Goal: Task Accomplishment & Management: Use online tool/utility

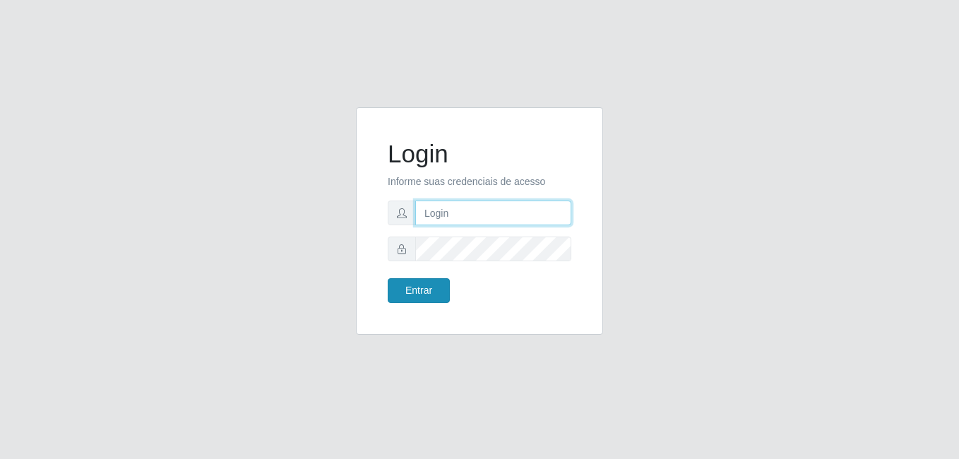
type input "heloisa@bessa"
click at [400, 294] on button "Entrar" at bounding box center [419, 290] width 62 height 25
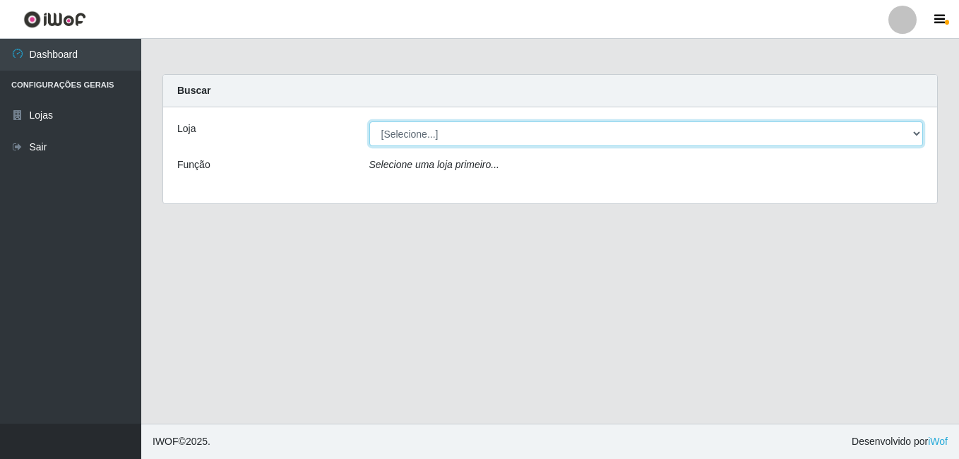
drag, startPoint x: 427, startPoint y: 132, endPoint x: 415, endPoint y: 130, distance: 12.2
click at [427, 132] on select "[Selecione...] Bemais Supermercados - B9 Bessa" at bounding box center [646, 133] width 554 height 25
select select "410"
click at [369, 121] on select "[Selecione...] Bemais Supermercados - B9 Bessa" at bounding box center [646, 133] width 554 height 25
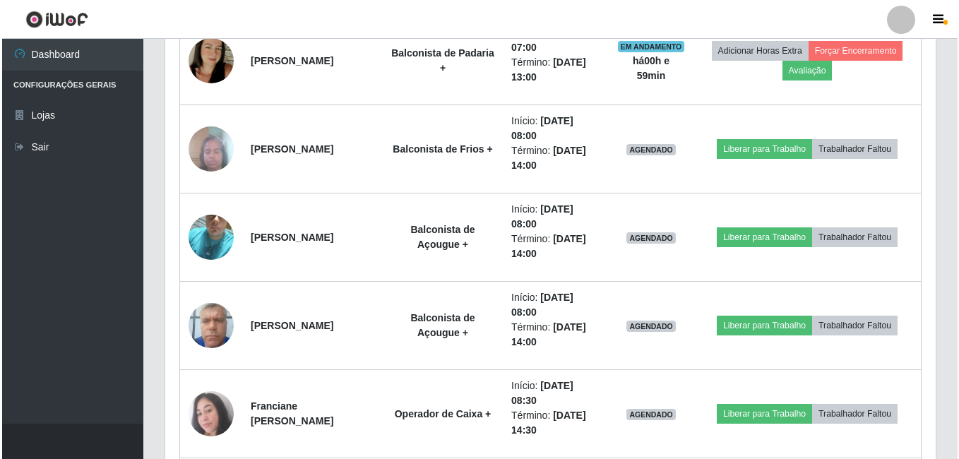
scroll to position [635, 0]
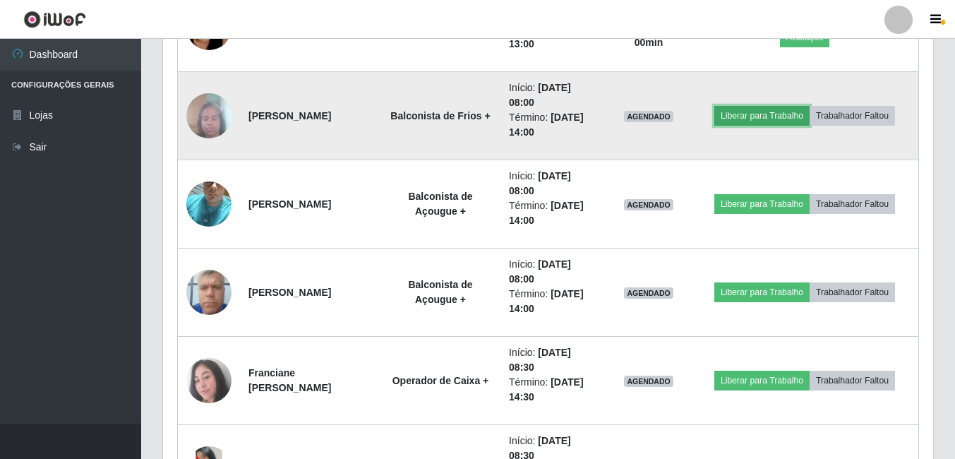
click at [798, 110] on button "Liberar para Trabalho" at bounding box center [762, 116] width 95 height 20
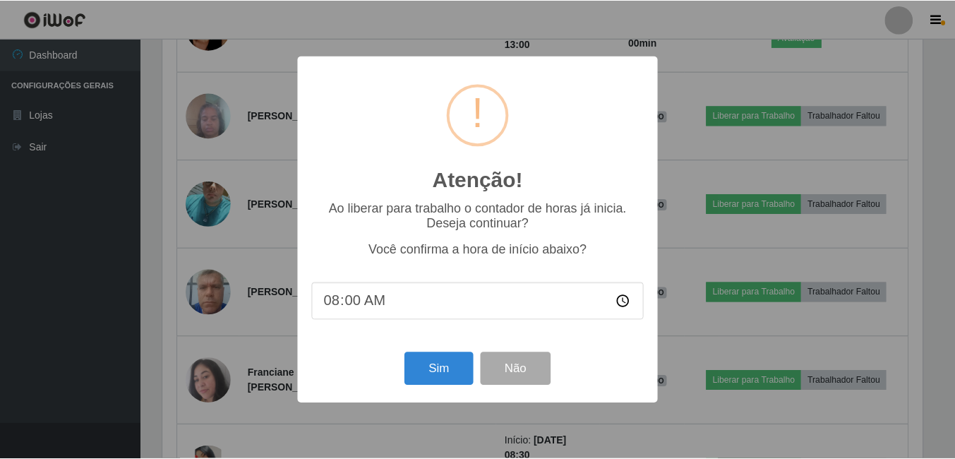
scroll to position [293, 763]
drag, startPoint x: 445, startPoint y: 380, endPoint x: 449, endPoint y: 368, distance: 12.7
click at [445, 378] on button "Sim" at bounding box center [440, 368] width 68 height 33
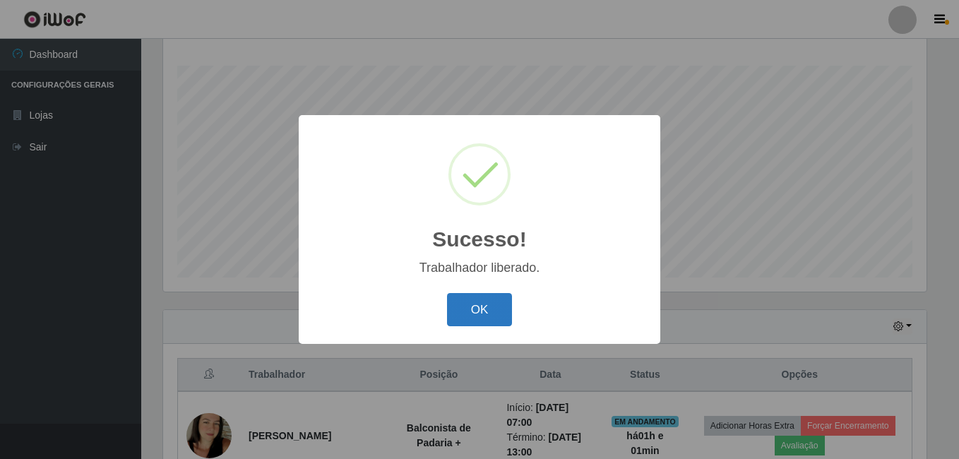
click at [487, 303] on button "OK" at bounding box center [480, 309] width 66 height 33
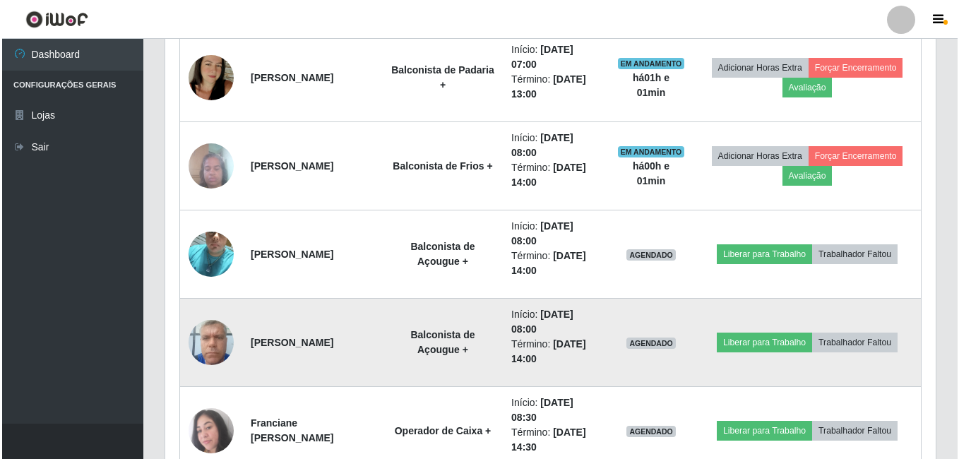
scroll to position [651, 0]
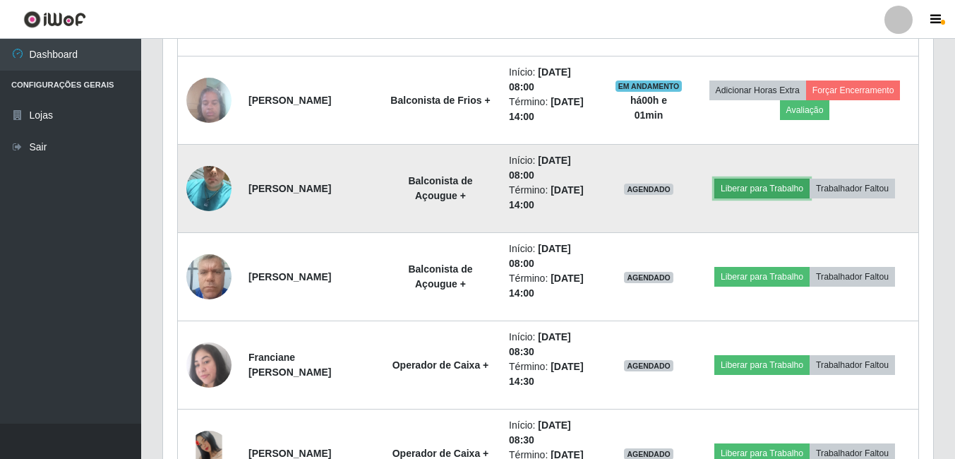
click at [765, 182] on button "Liberar para Trabalho" at bounding box center [762, 189] width 95 height 20
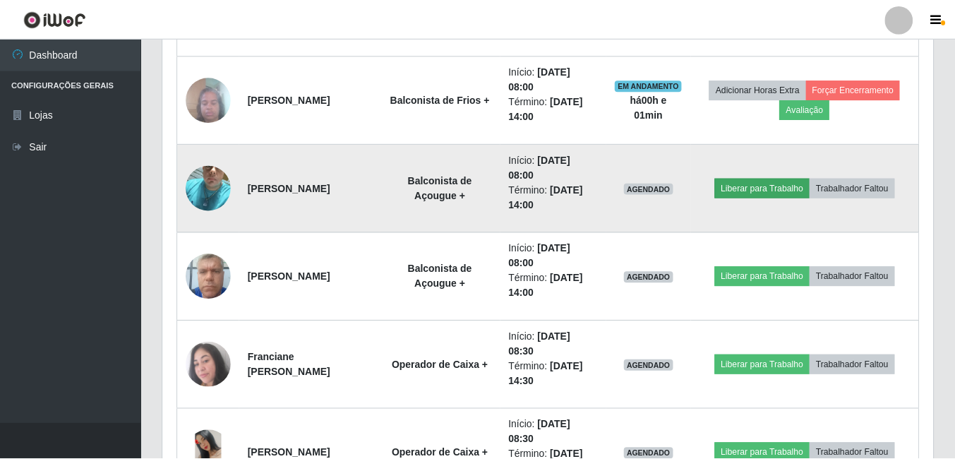
scroll to position [293, 763]
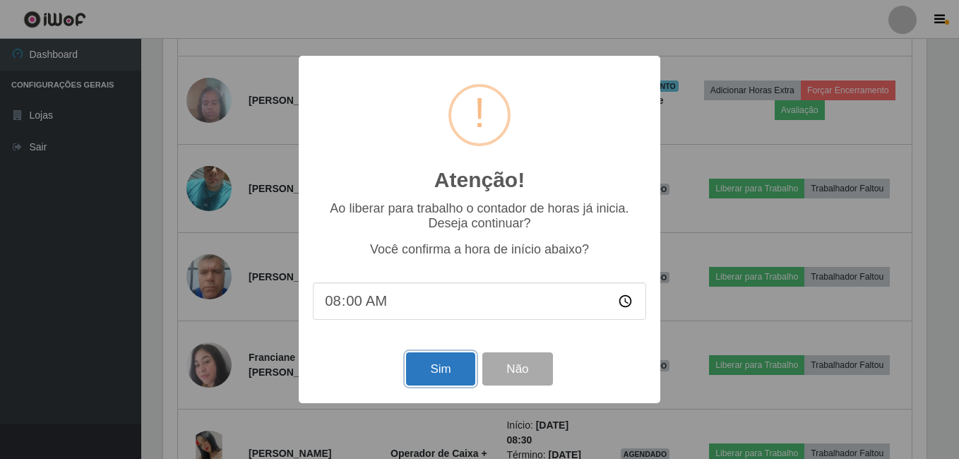
click at [415, 366] on button "Sim" at bounding box center [440, 368] width 68 height 33
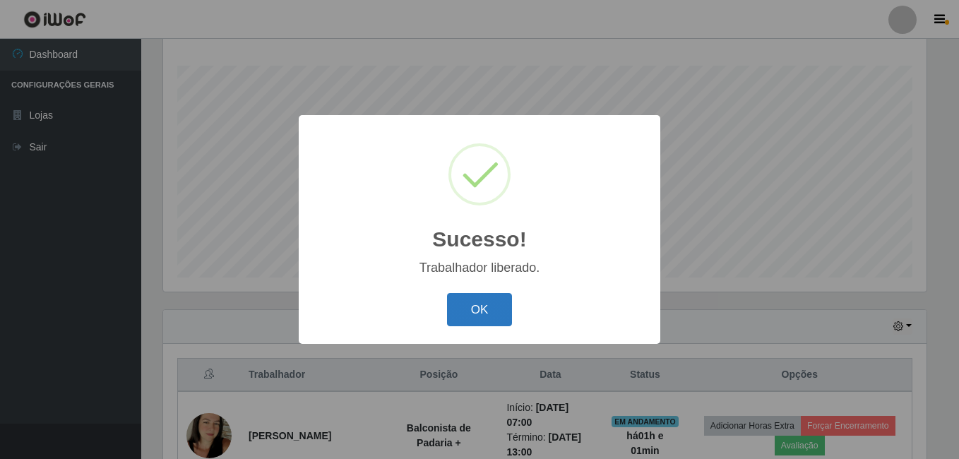
click at [484, 305] on button "OK" at bounding box center [480, 309] width 66 height 33
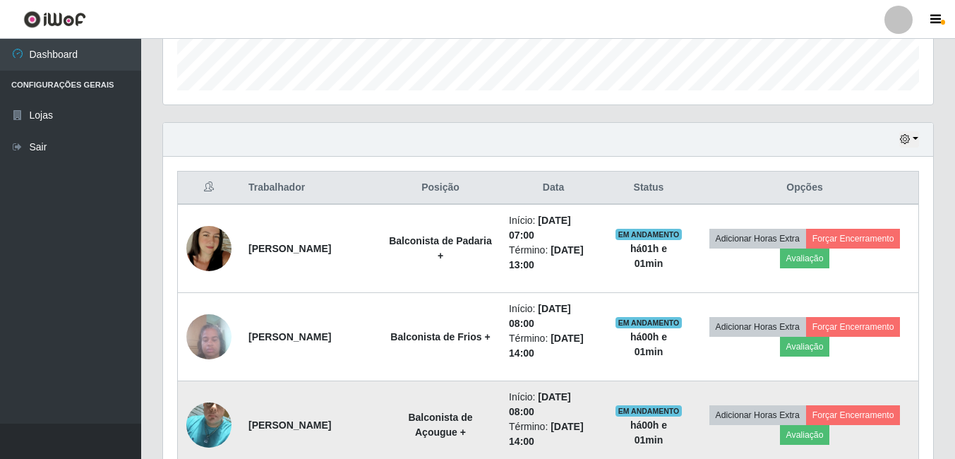
scroll to position [580, 0]
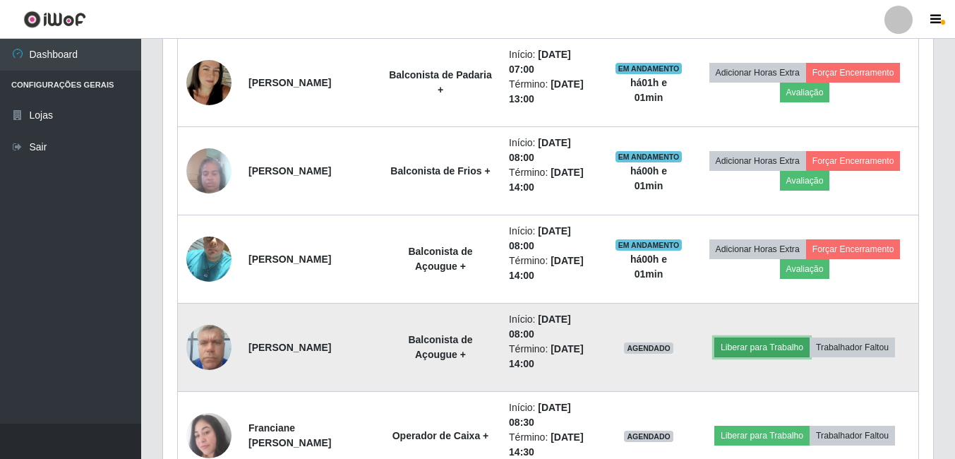
click at [745, 344] on button "Liberar para Trabalho" at bounding box center [762, 348] width 95 height 20
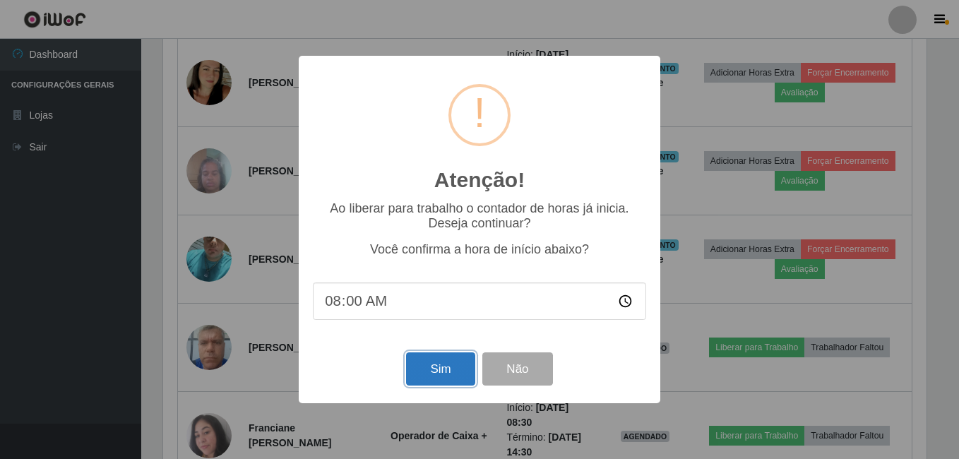
click at [423, 376] on button "Sim" at bounding box center [440, 368] width 68 height 33
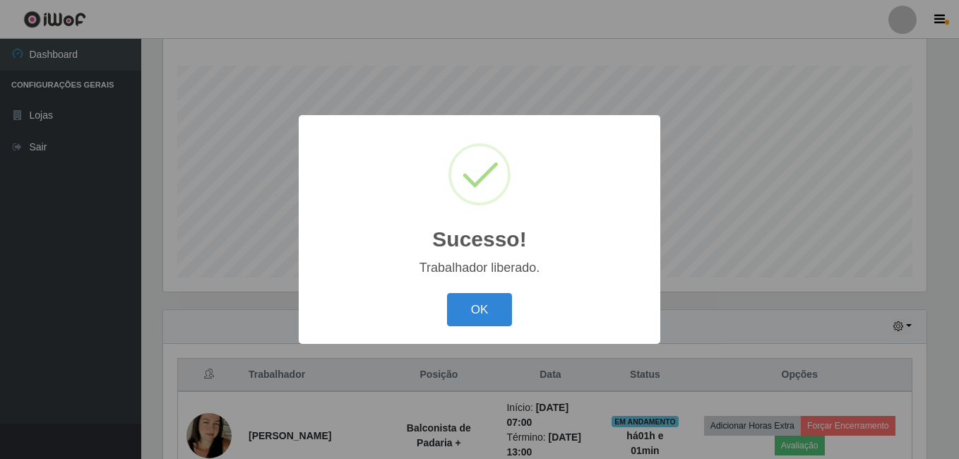
click at [447, 293] on button "OK" at bounding box center [480, 309] width 66 height 33
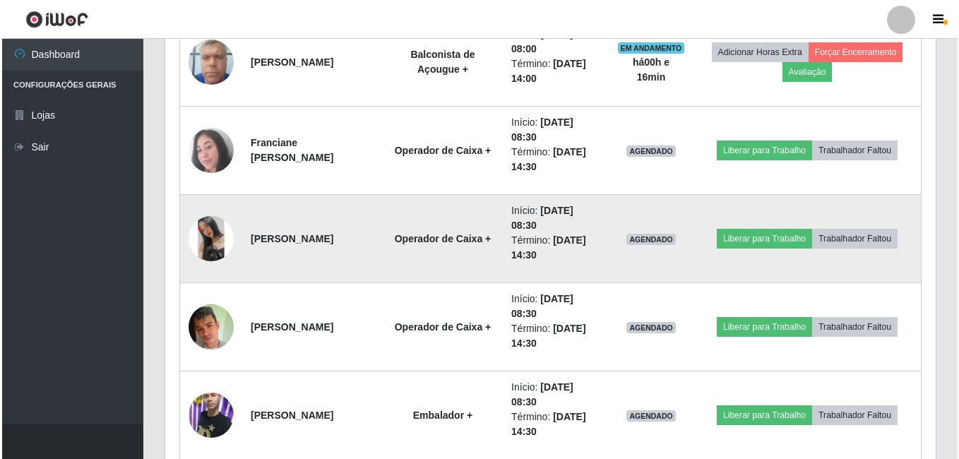
scroll to position [933, 0]
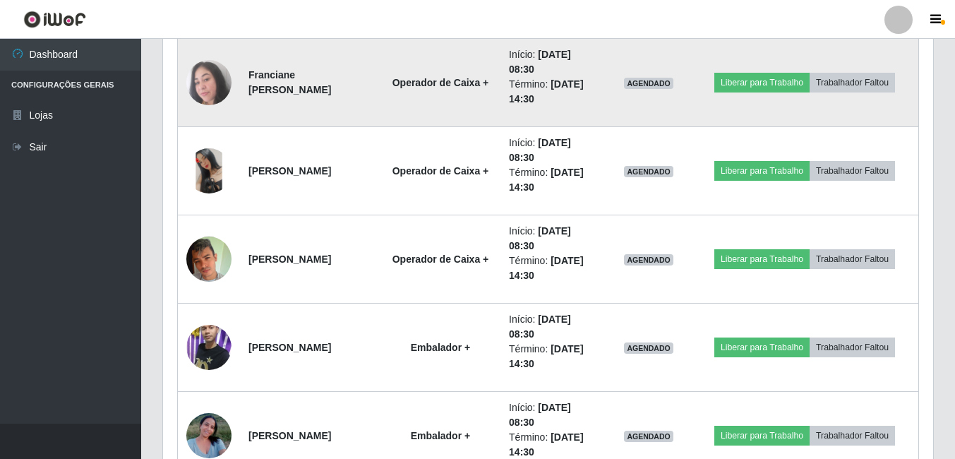
click at [211, 98] on img at bounding box center [208, 82] width 45 height 45
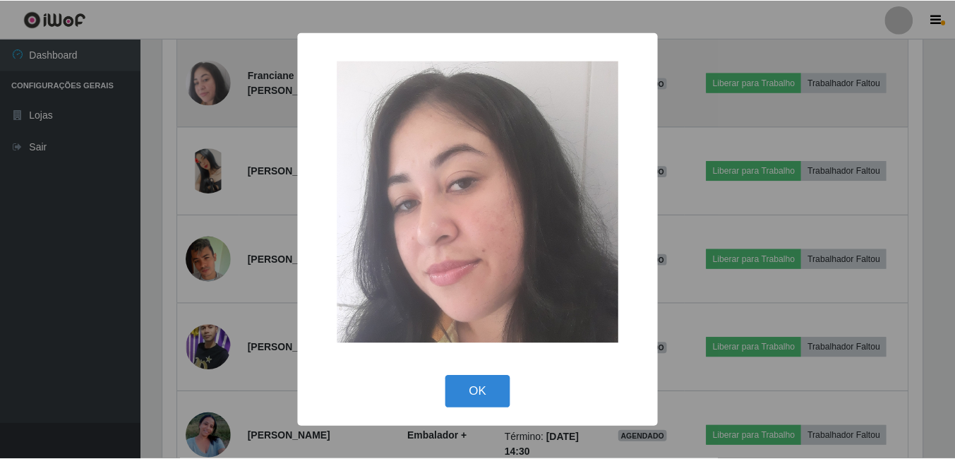
scroll to position [293, 763]
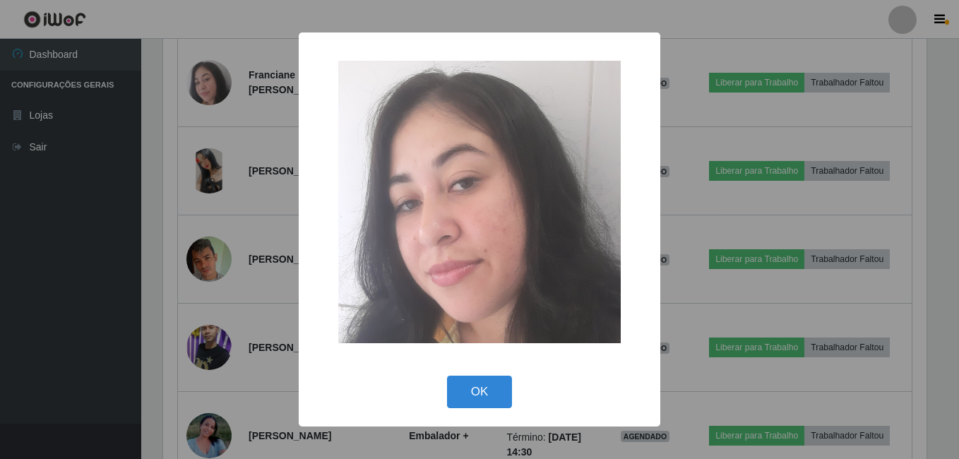
click at [236, 167] on div "× OK Cancel" at bounding box center [479, 229] width 959 height 459
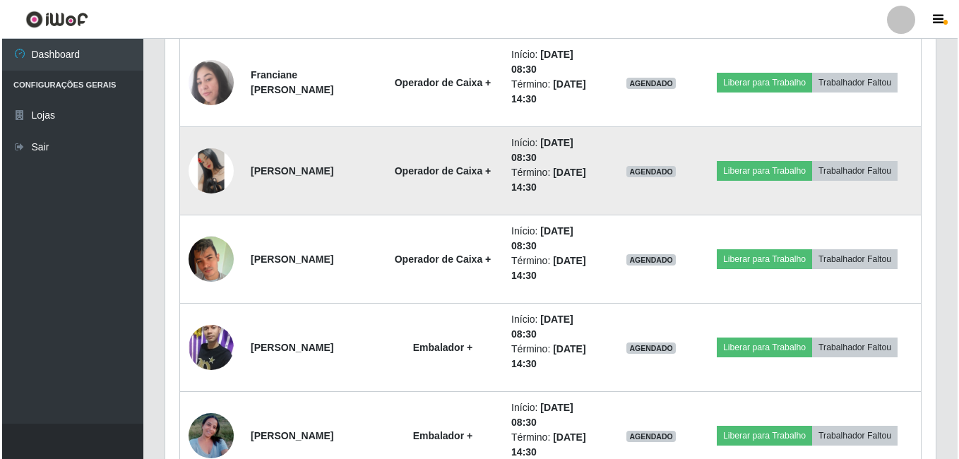
scroll to position [293, 770]
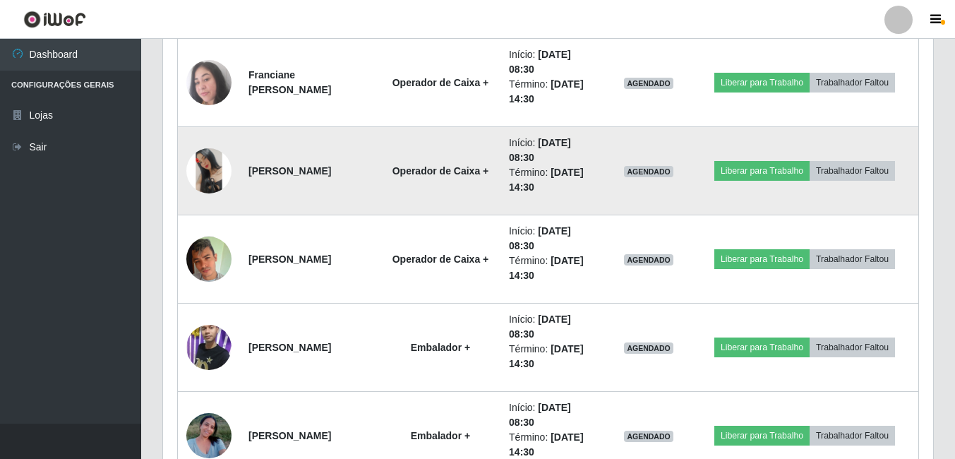
click at [194, 166] on img at bounding box center [208, 170] width 45 height 45
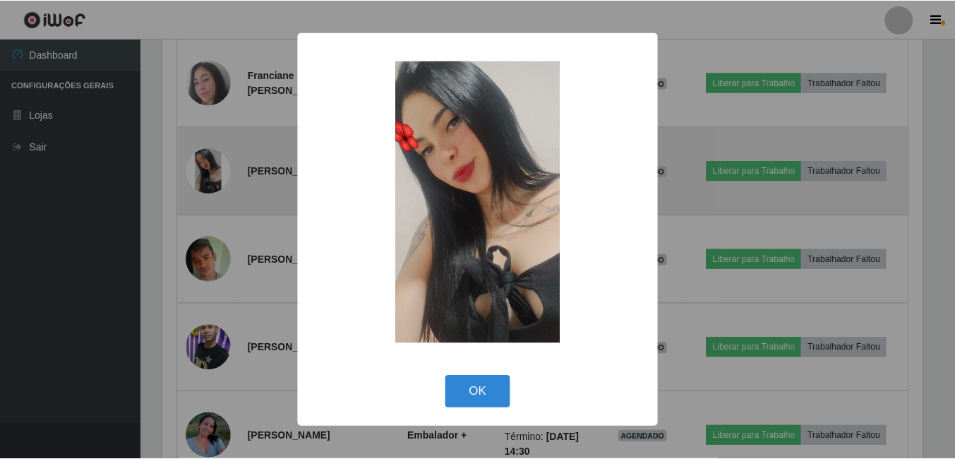
scroll to position [293, 763]
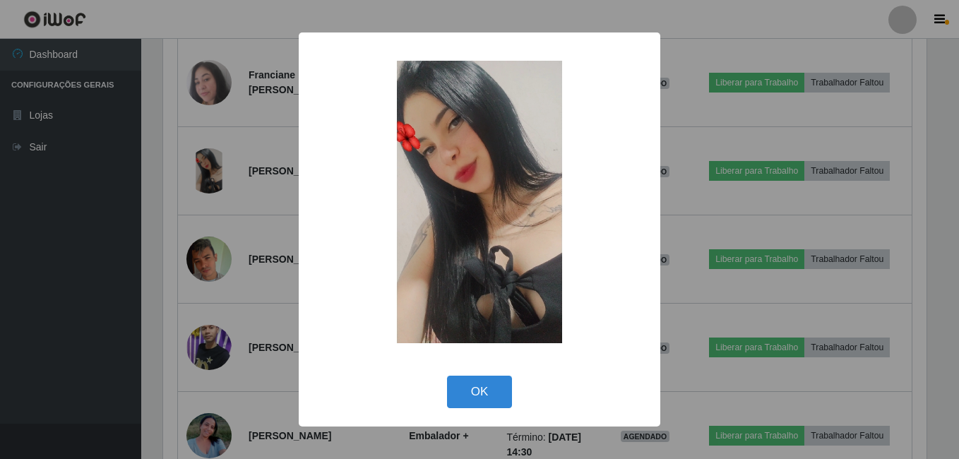
click at [217, 177] on div "× OK Cancel" at bounding box center [479, 229] width 959 height 459
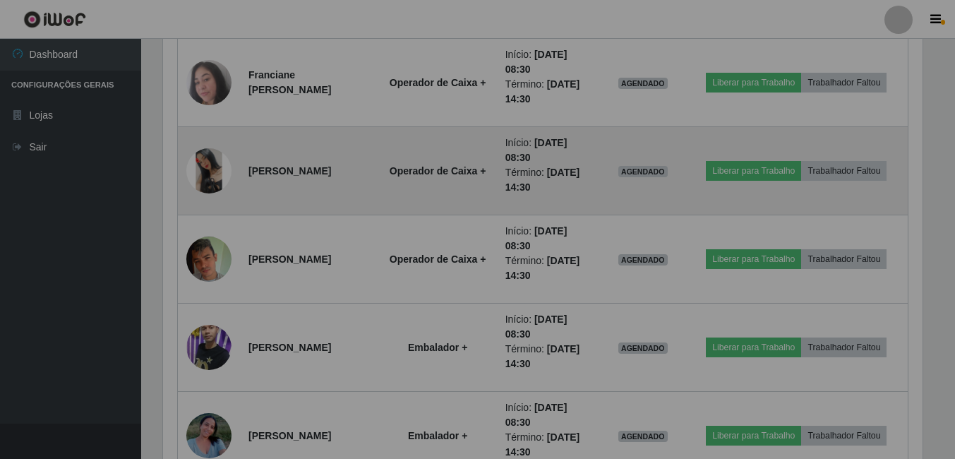
scroll to position [293, 770]
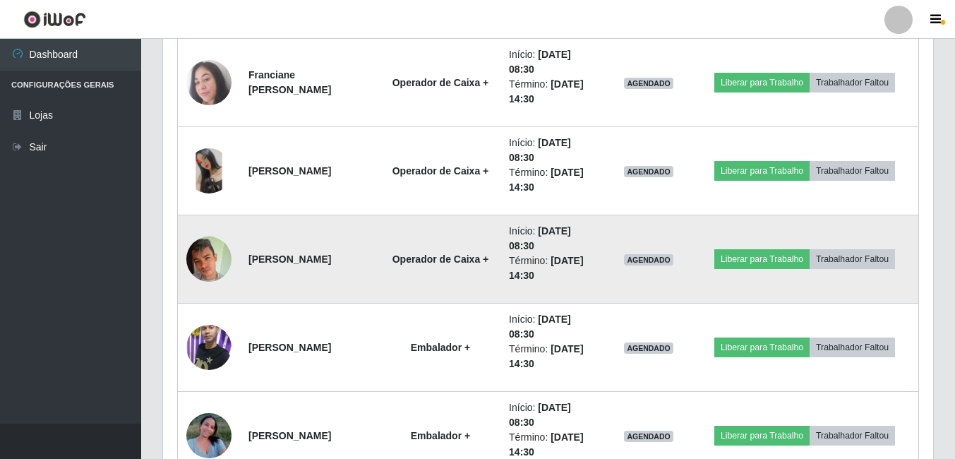
click at [193, 244] on img at bounding box center [208, 259] width 45 height 47
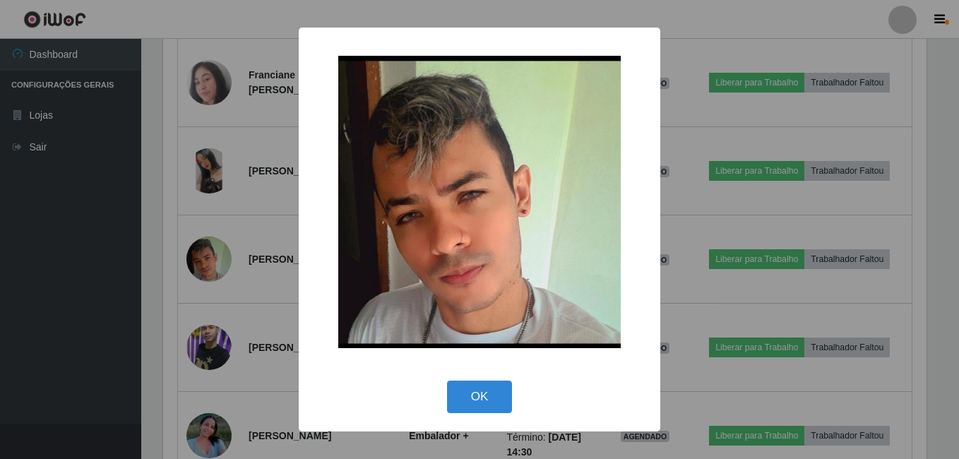
click at [217, 224] on div "× OK Cancel" at bounding box center [479, 229] width 959 height 459
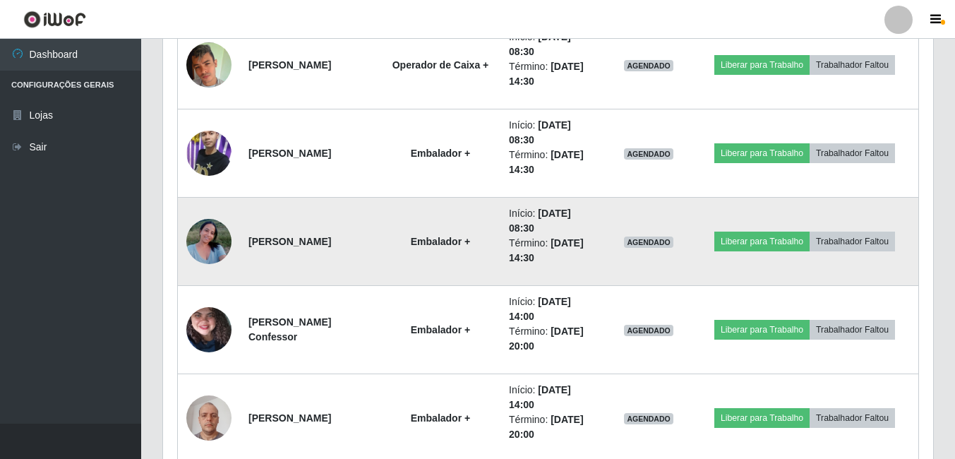
scroll to position [1145, 0]
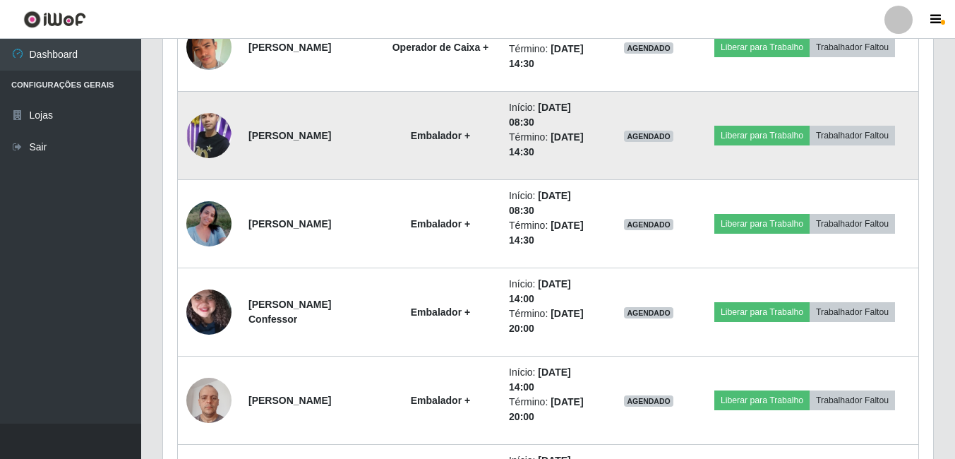
click at [220, 131] on img at bounding box center [208, 135] width 45 height 80
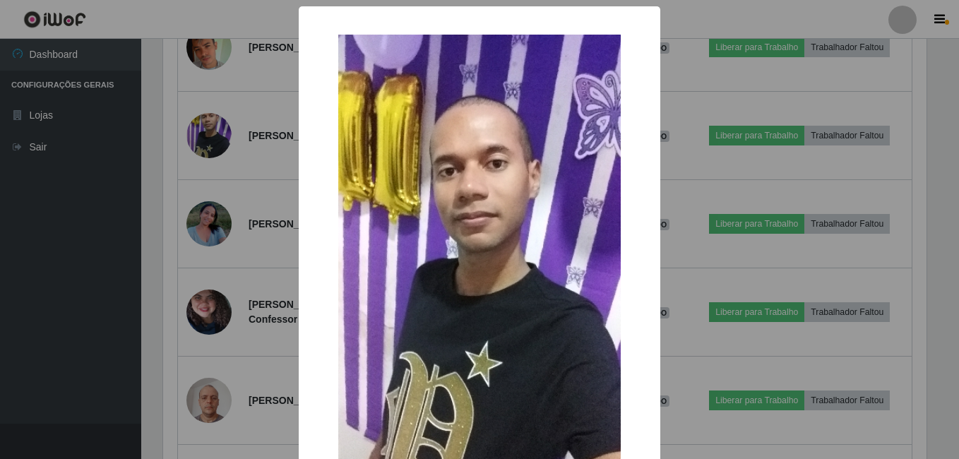
click at [224, 133] on div "× OK Cancel" at bounding box center [479, 229] width 959 height 459
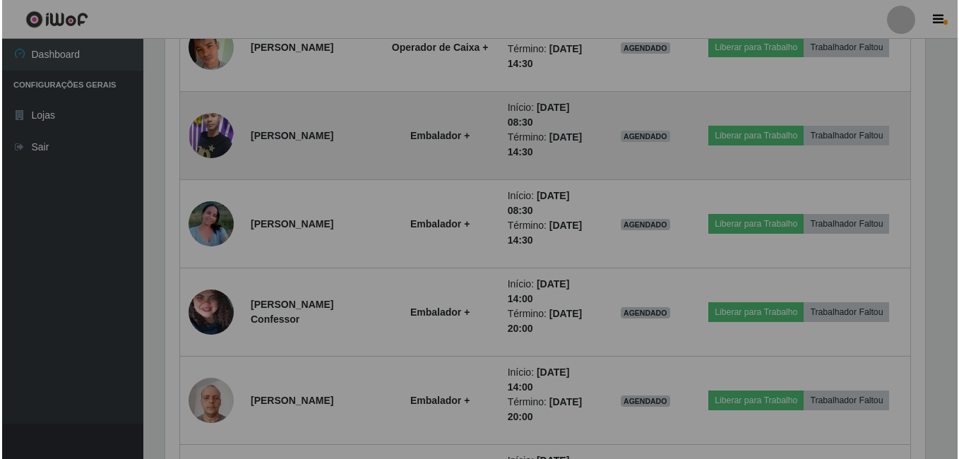
scroll to position [293, 770]
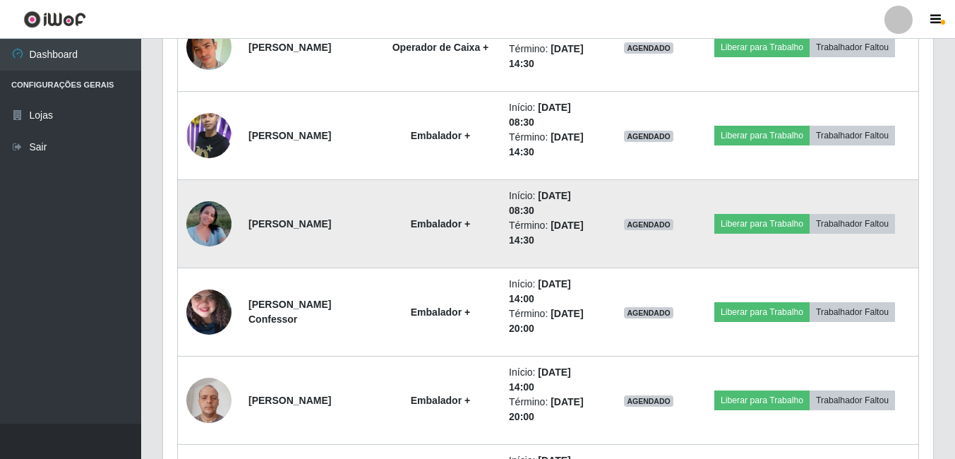
click at [221, 220] on img at bounding box center [208, 223] width 45 height 60
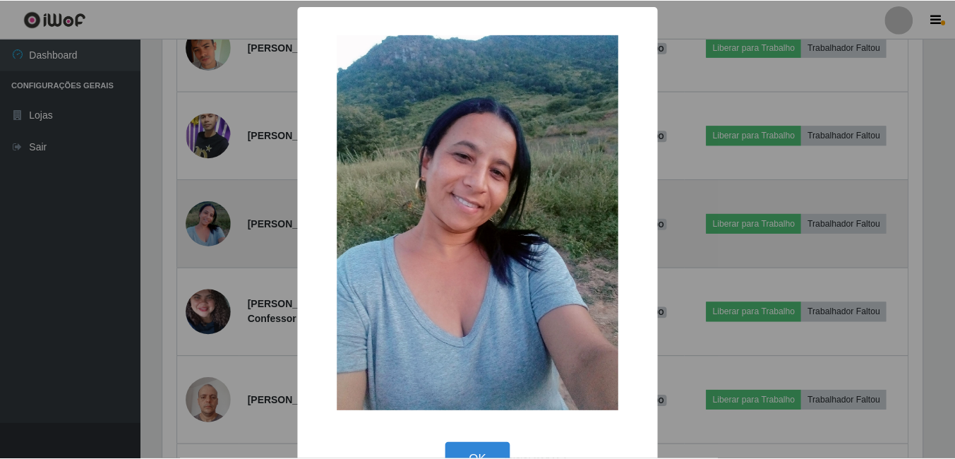
scroll to position [293, 763]
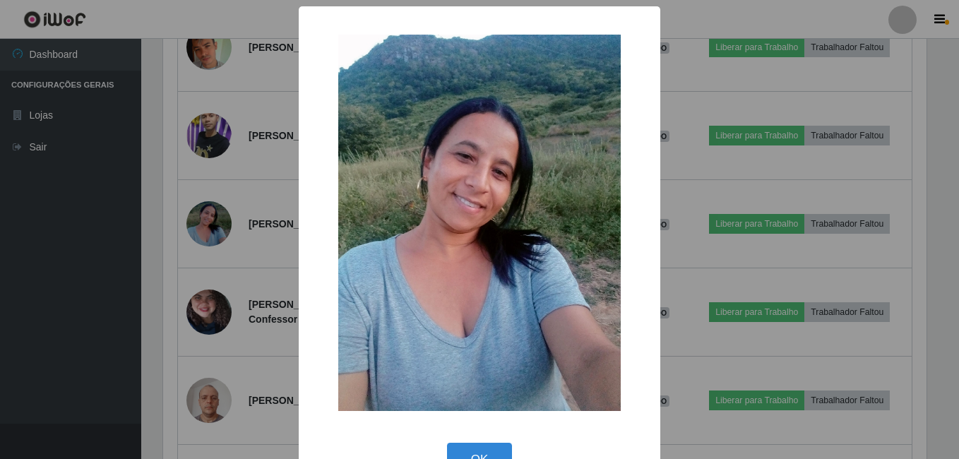
click at [221, 217] on div "× OK Cancel" at bounding box center [479, 229] width 959 height 459
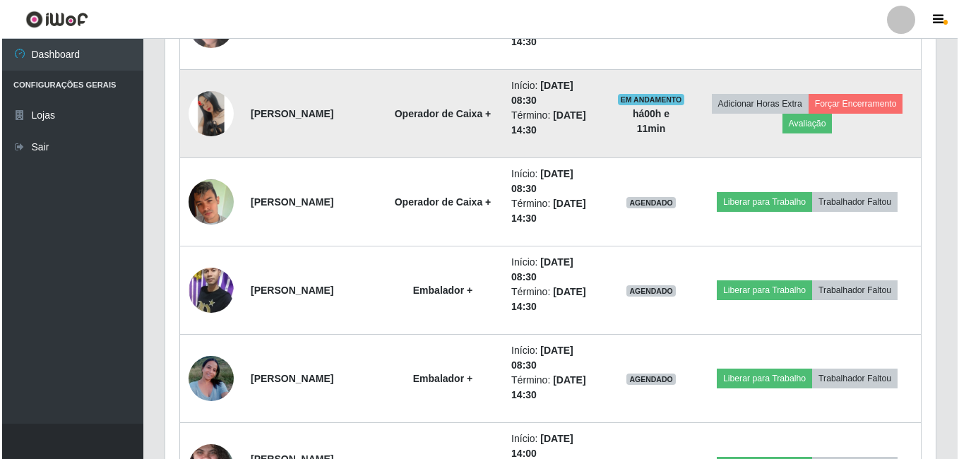
scroll to position [1075, 0]
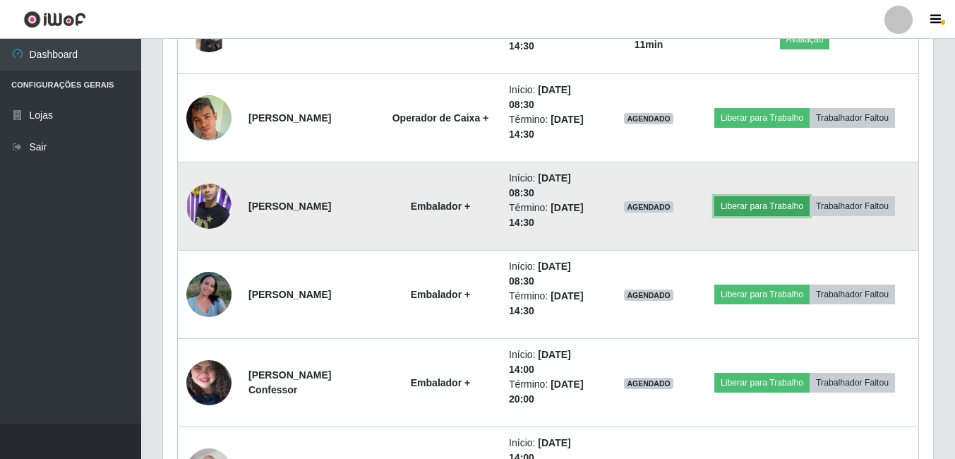
click at [753, 198] on button "Liberar para Trabalho" at bounding box center [762, 206] width 95 height 20
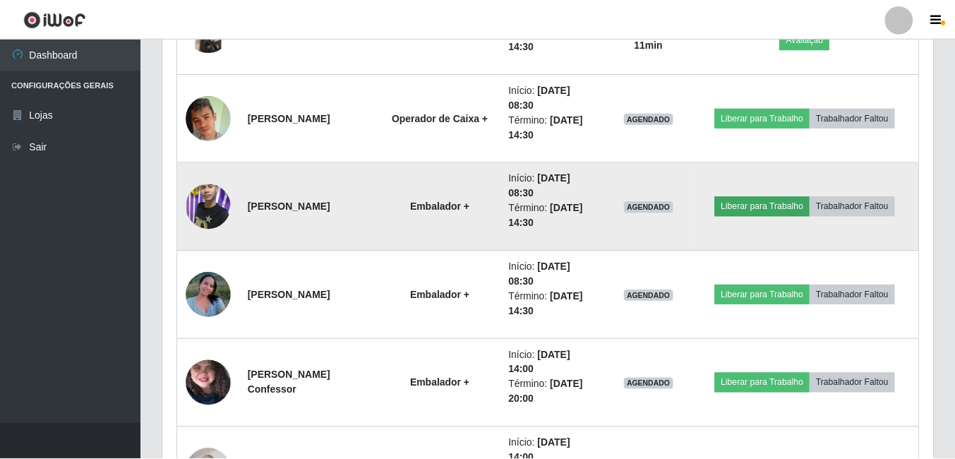
scroll to position [293, 763]
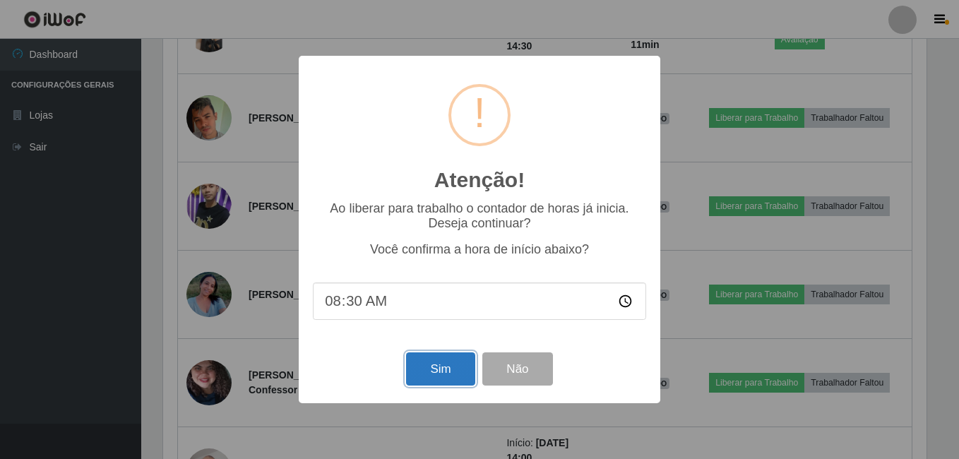
click at [431, 364] on button "Sim" at bounding box center [440, 368] width 68 height 33
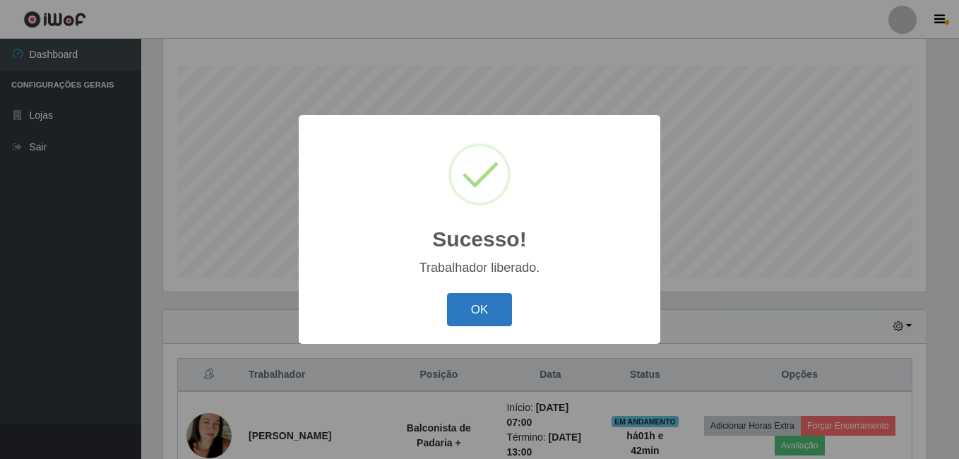
click at [510, 309] on button "OK" at bounding box center [480, 309] width 66 height 33
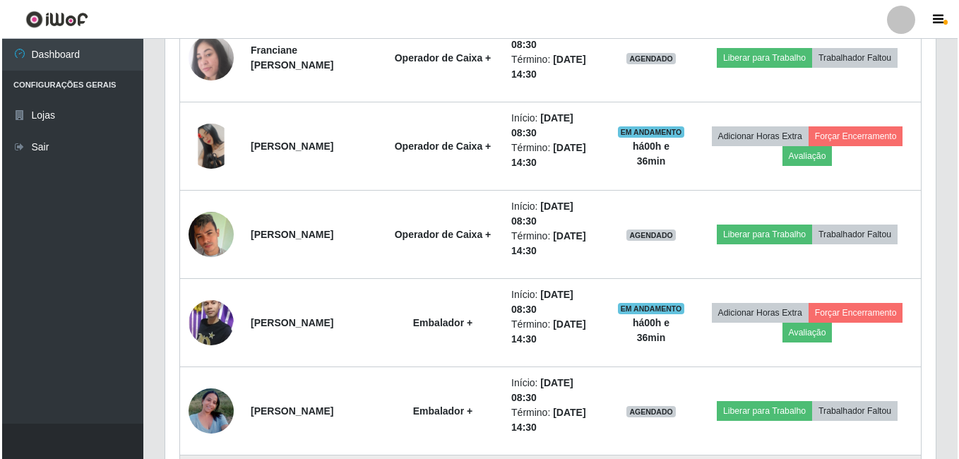
scroll to position [1075, 0]
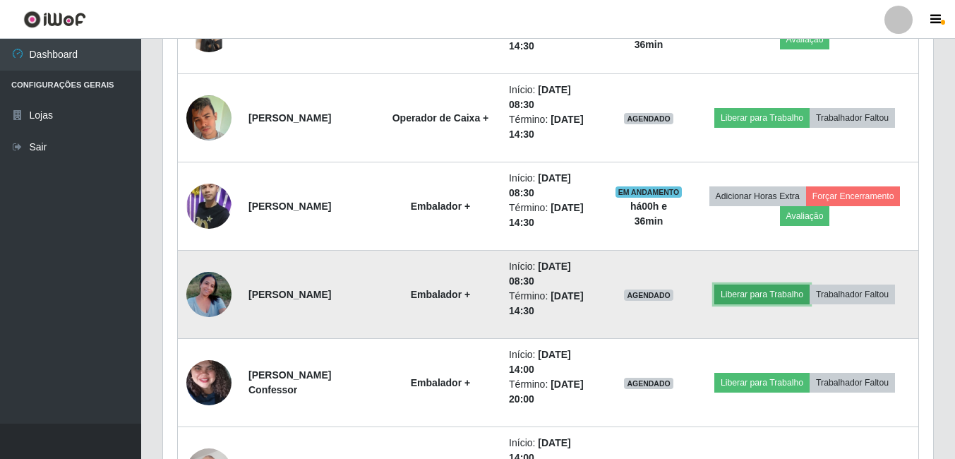
click at [756, 295] on button "Liberar para Trabalho" at bounding box center [762, 295] width 95 height 20
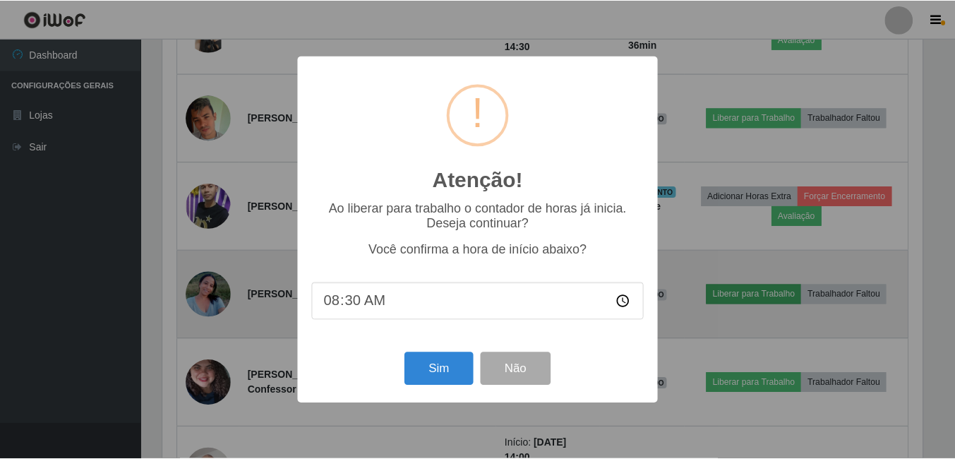
scroll to position [293, 763]
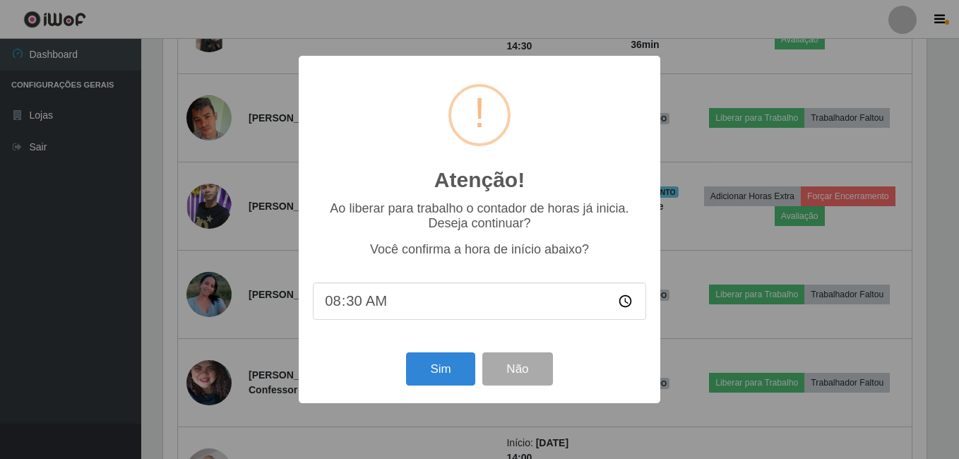
click at [419, 311] on input "08:30" at bounding box center [479, 300] width 333 height 37
click at [513, 371] on button "Não" at bounding box center [517, 368] width 70 height 33
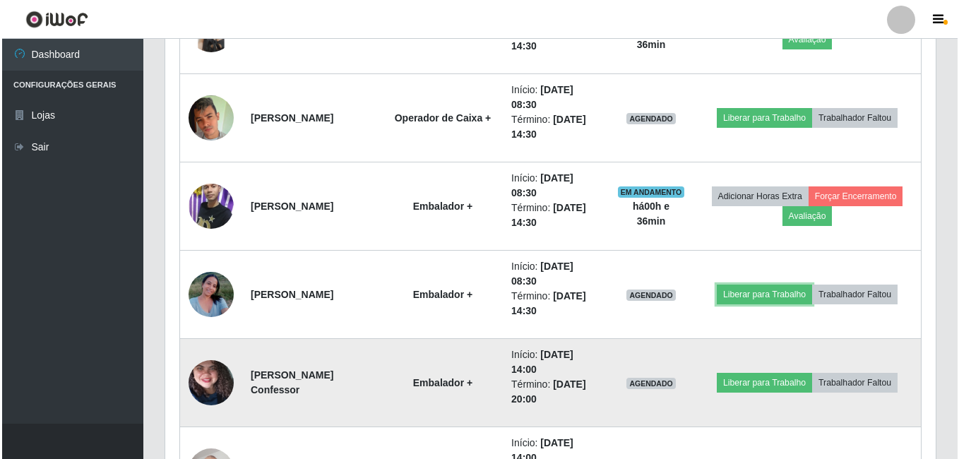
scroll to position [293, 770]
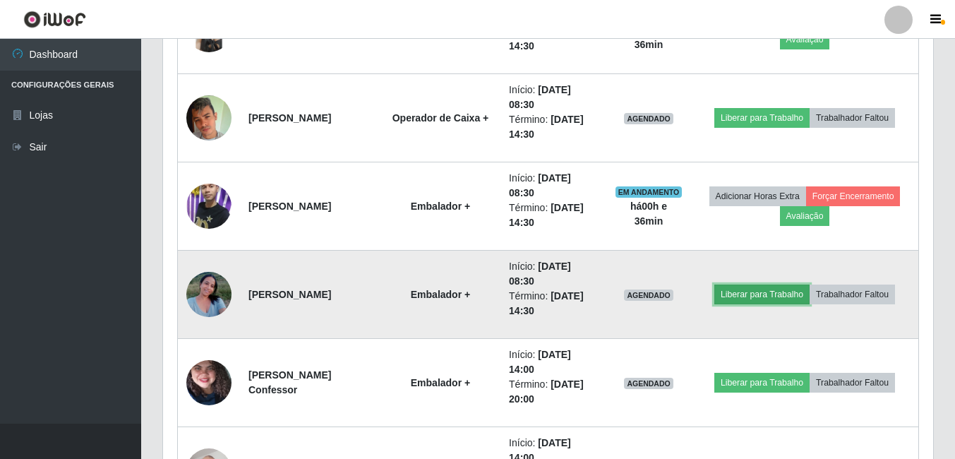
click at [767, 296] on button "Liberar para Trabalho" at bounding box center [762, 295] width 95 height 20
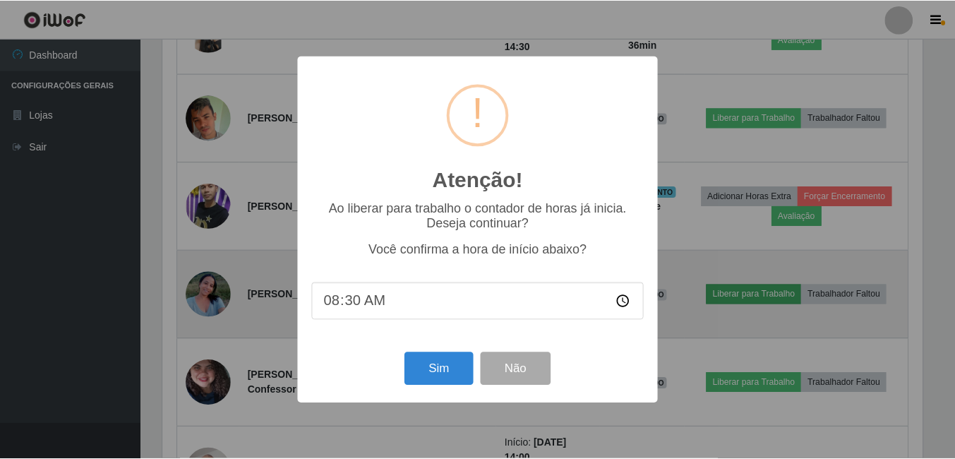
scroll to position [293, 763]
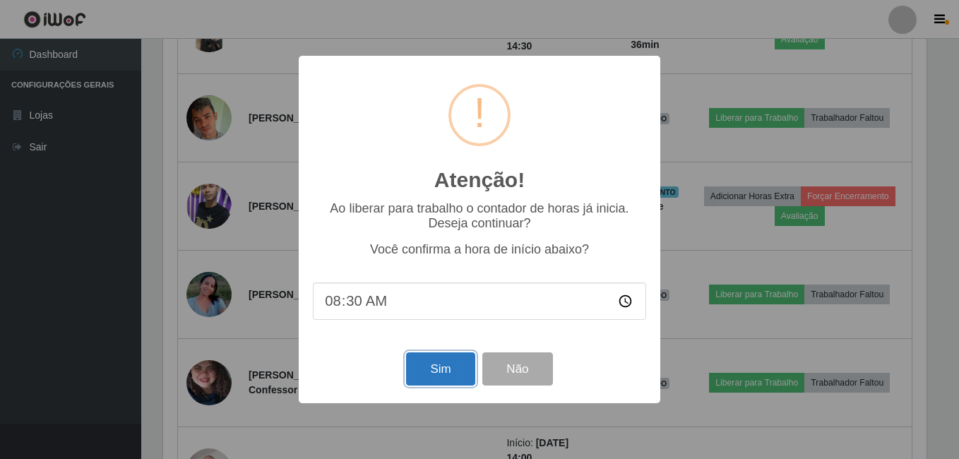
click at [431, 373] on button "Sim" at bounding box center [440, 368] width 68 height 33
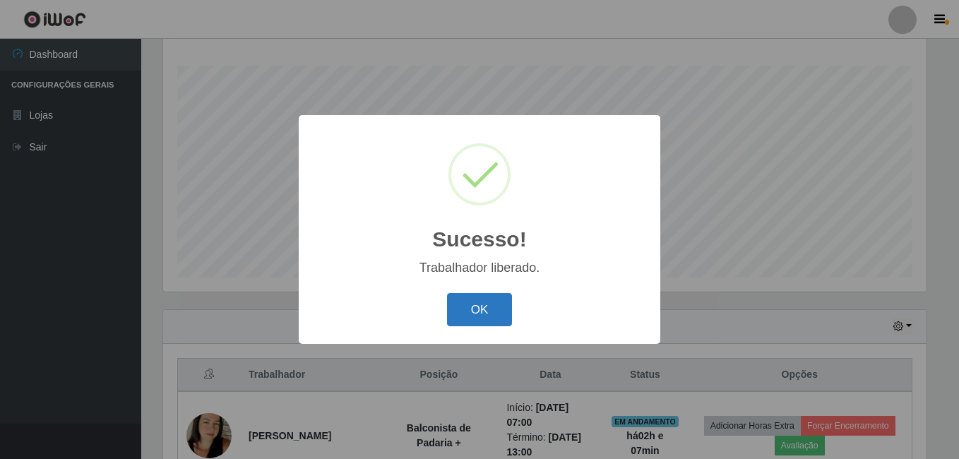
drag, startPoint x: 457, startPoint y: 305, endPoint x: 473, endPoint y: 305, distance: 16.2
click at [460, 305] on button "OK" at bounding box center [480, 309] width 66 height 33
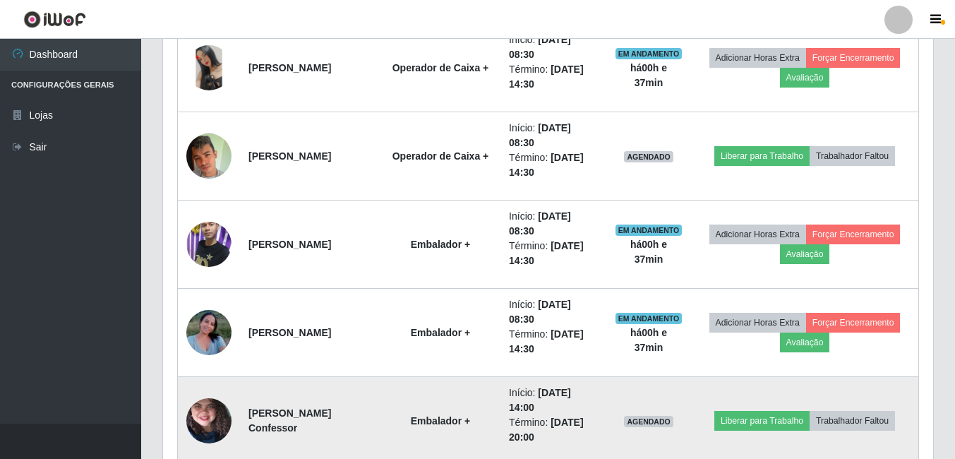
scroll to position [1004, 0]
